Goal: Complete application form

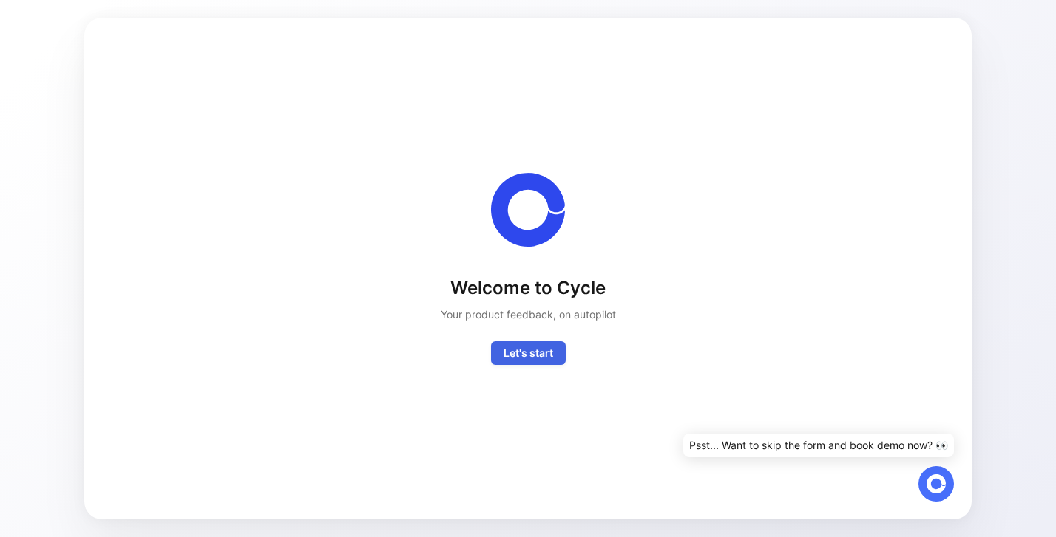
click at [523, 353] on span "Let's start" at bounding box center [528, 353] width 50 height 18
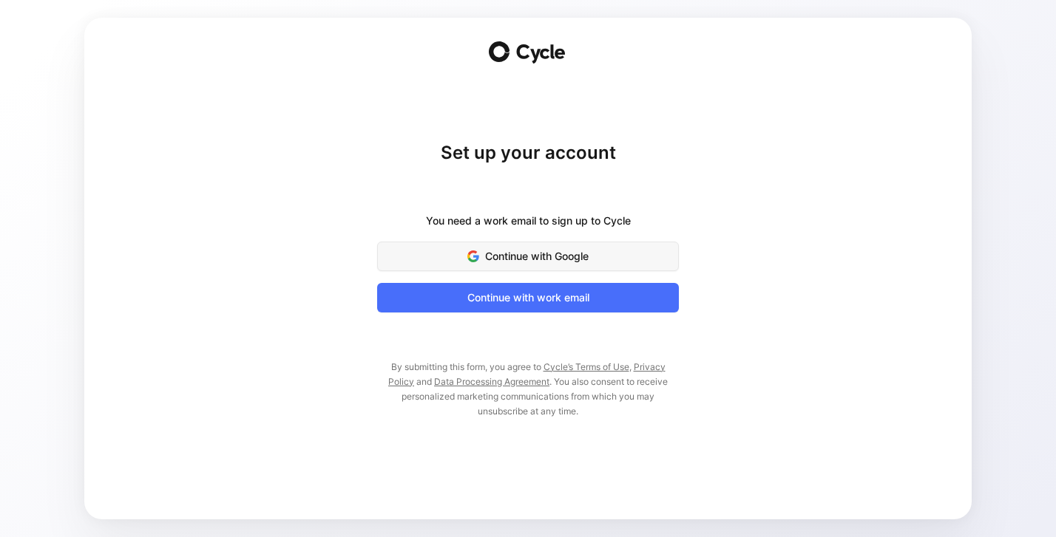
click at [533, 255] on span "Continue with Google" at bounding box center [527, 257] width 265 height 18
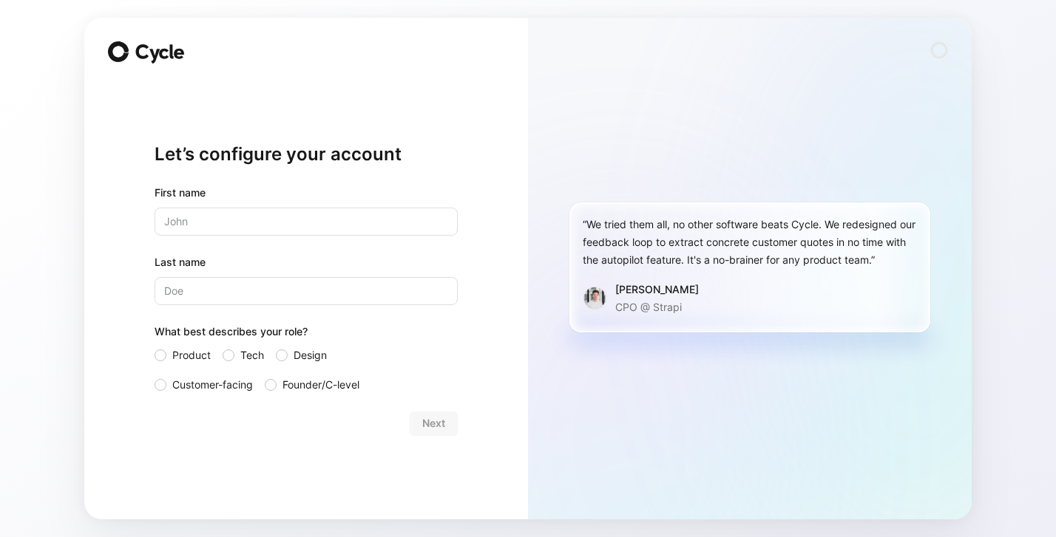
click at [186, 228] on input "text" at bounding box center [305, 222] width 303 height 28
type input "[PERSON_NAME]"
click at [282, 356] on div at bounding box center [282, 356] width 12 height 12
click at [276, 347] on input "Design" at bounding box center [276, 347] width 0 height 0
click at [160, 357] on div at bounding box center [160, 356] width 12 height 12
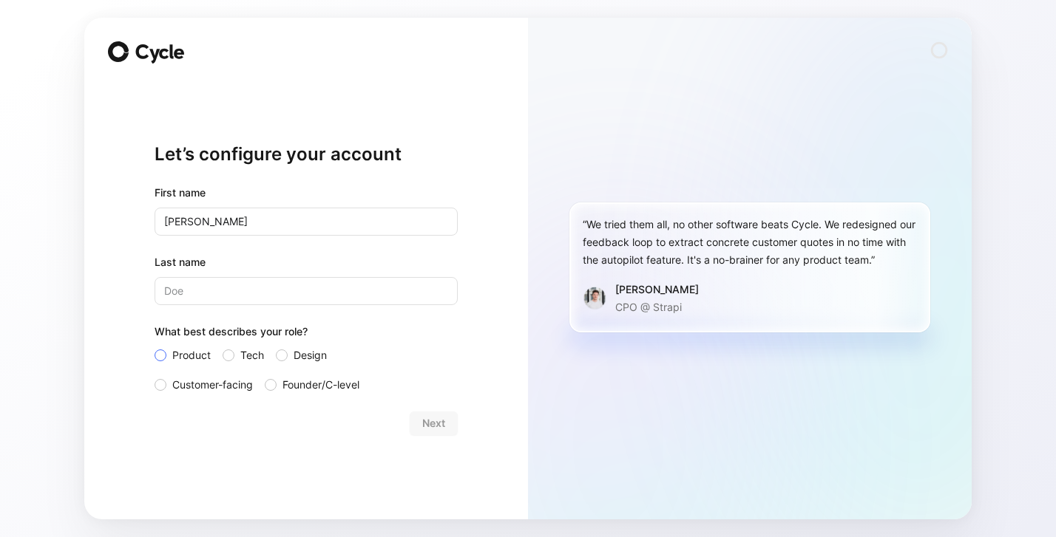
click at [154, 347] on input "Product" at bounding box center [154, 347] width 0 height 0
click at [198, 293] on input "Last name" at bounding box center [305, 291] width 303 height 28
type input "[PERSON_NAME]"
click at [430, 428] on span "Next" at bounding box center [433, 424] width 23 height 18
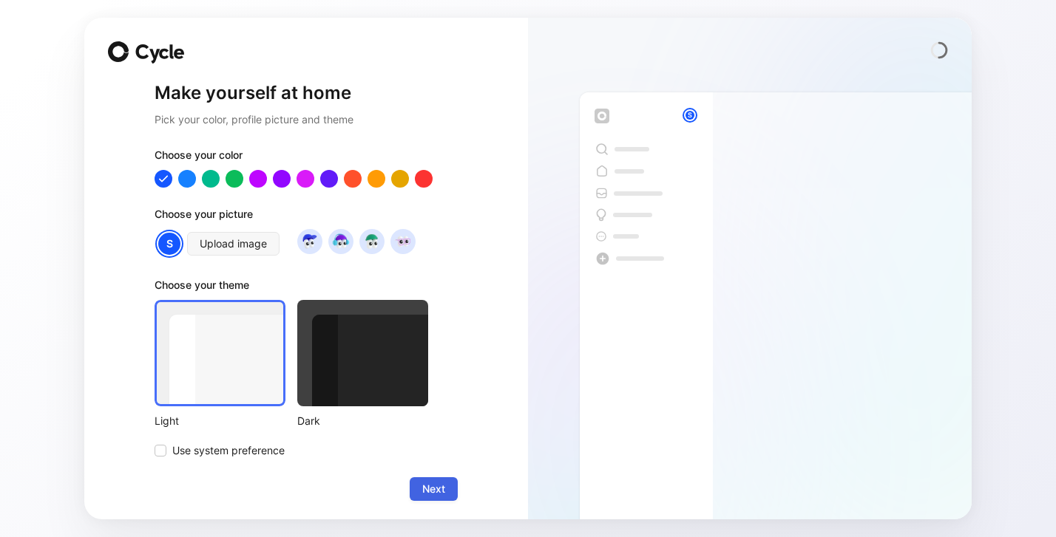
click at [428, 487] on span "Next" at bounding box center [433, 489] width 23 height 18
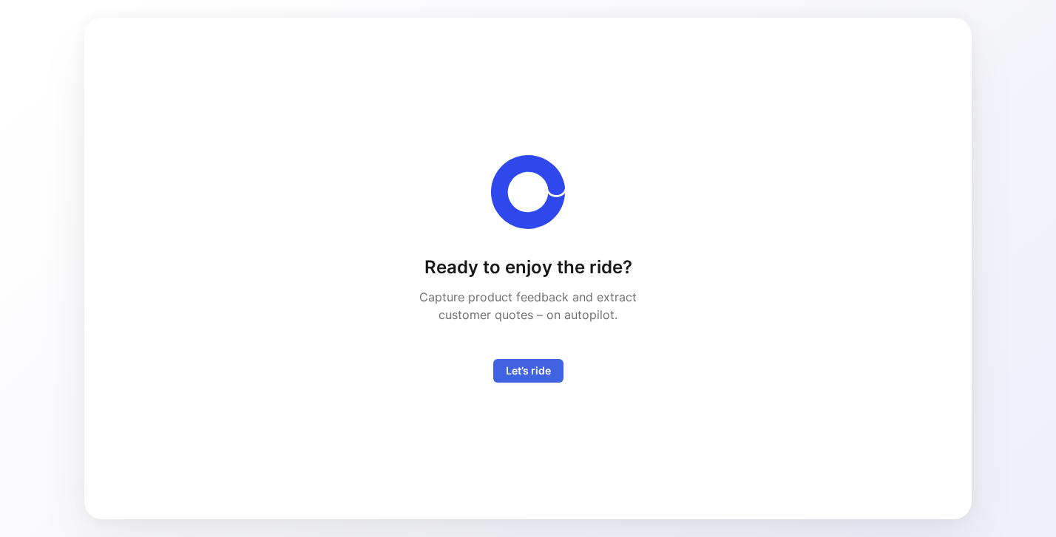
click at [513, 375] on span "Let’s ride" at bounding box center [528, 371] width 45 height 18
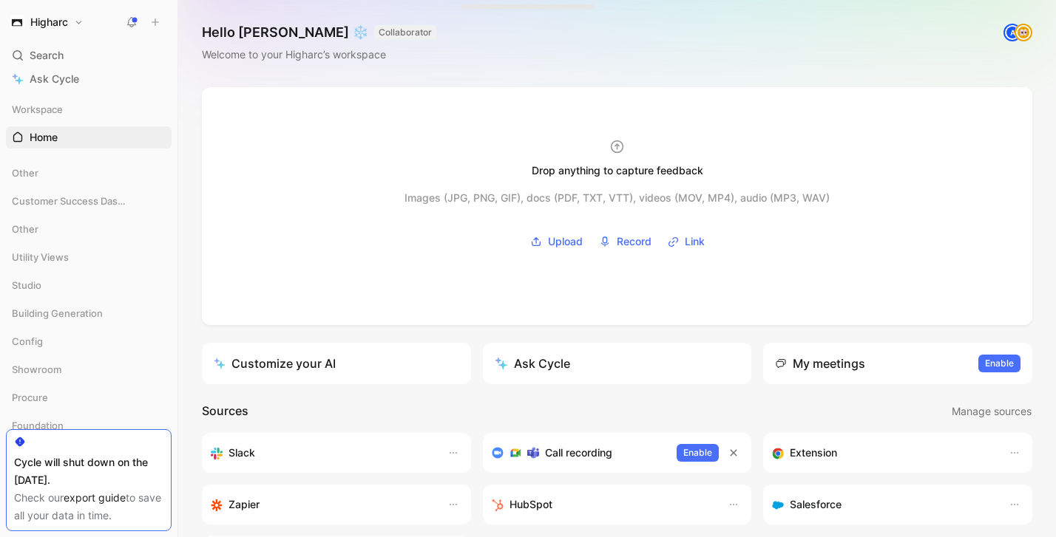
click at [131, 21] on icon at bounding box center [132, 22] width 12 height 12
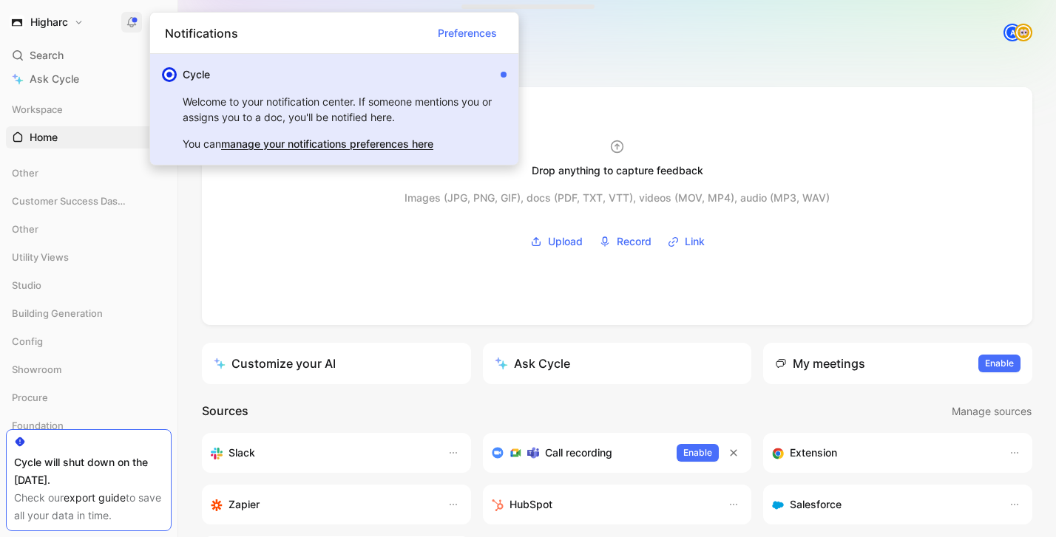
click at [393, 73] on div "Cycle" at bounding box center [339, 75] width 312 height 18
click at [383, 73] on div "Cycle" at bounding box center [339, 75] width 312 height 18
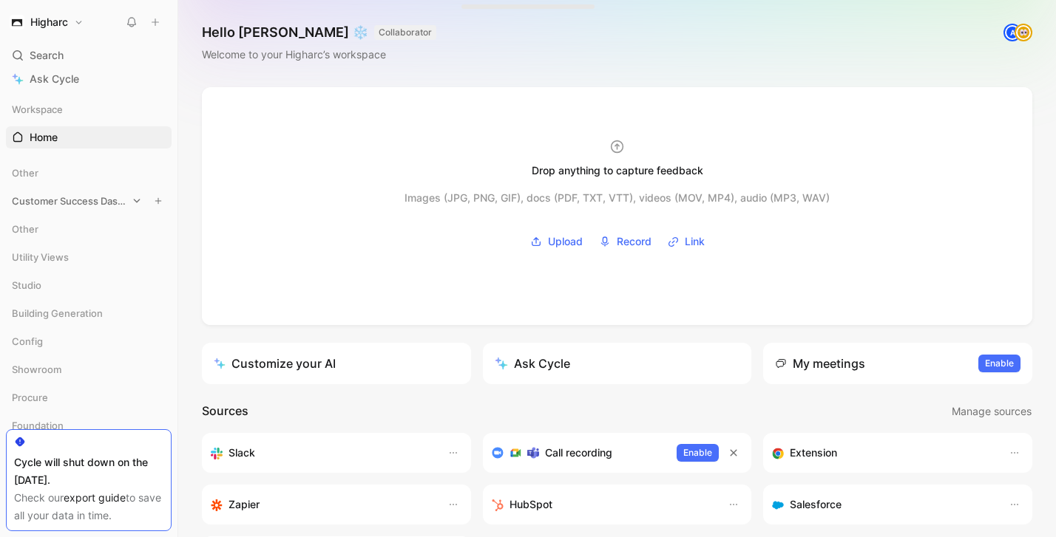
click at [86, 203] on span "Customer Success Dashboards" at bounding box center [69, 201] width 115 height 15
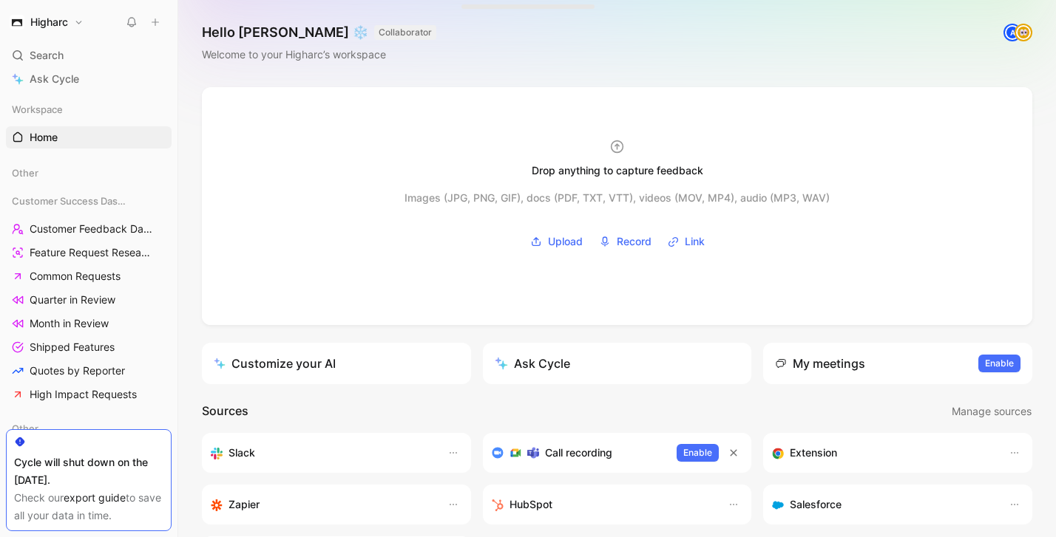
click at [78, 24] on button "Higharc" at bounding box center [46, 22] width 81 height 21
